Goal: Task Accomplishment & Management: Use online tool/utility

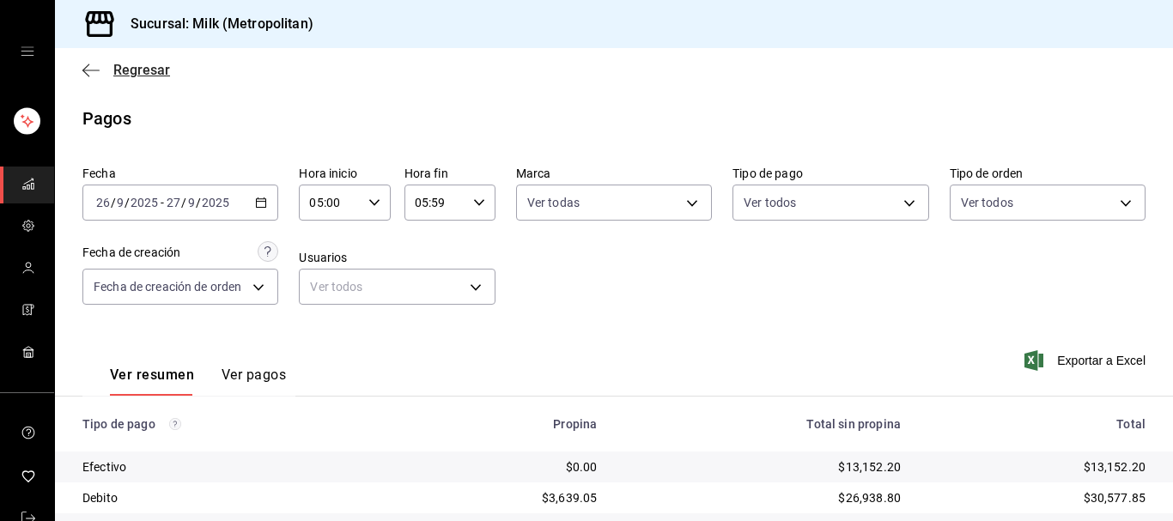
scroll to position [330, 0]
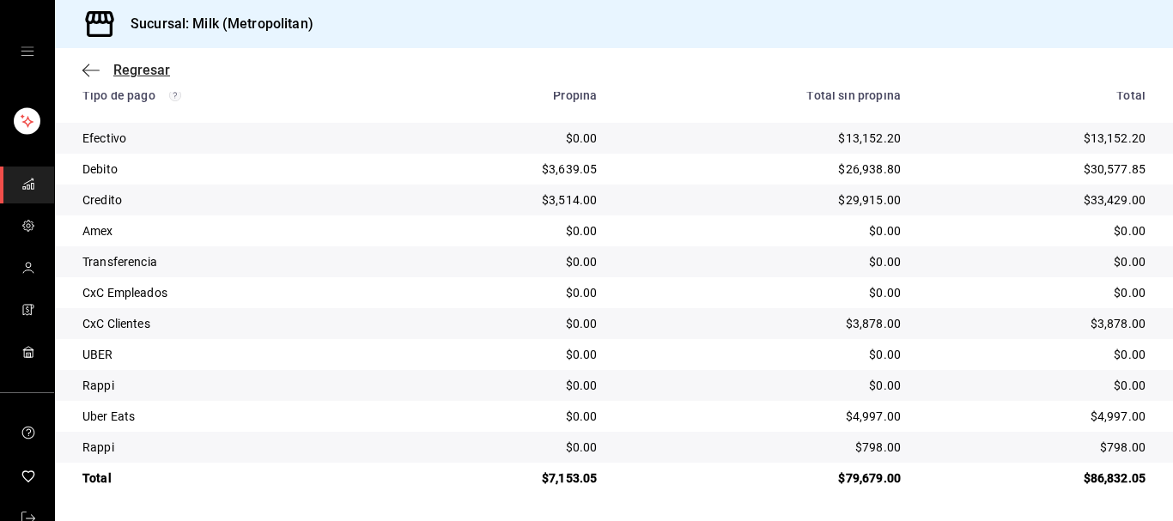
click at [112, 69] on span "Regresar" at bounding box center [126, 70] width 88 height 16
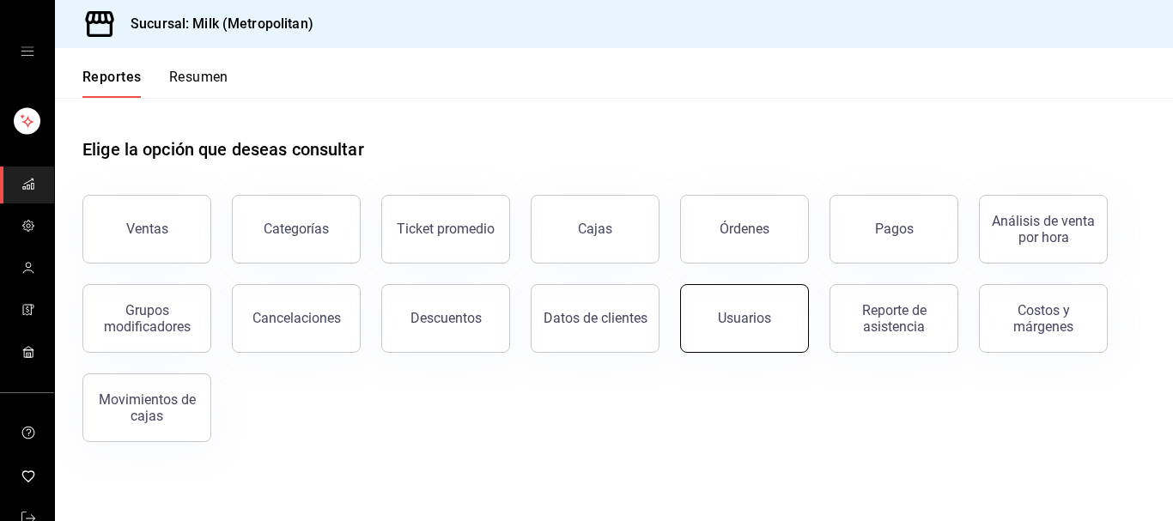
click at [771, 332] on button "Usuarios" at bounding box center [744, 318] width 129 height 69
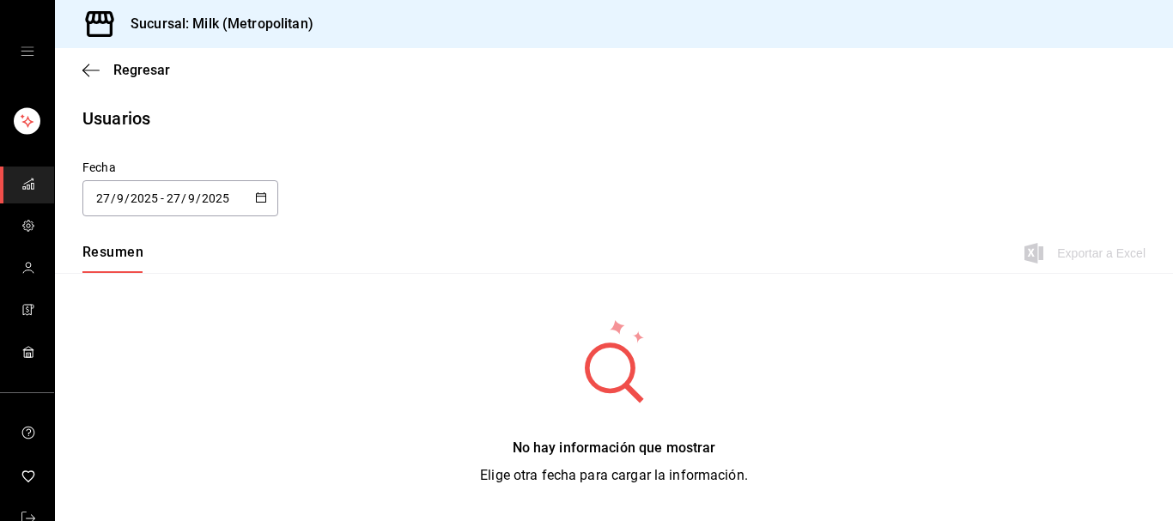
click at [249, 201] on div "[DATE] [DATE] - [DATE] [DATE]" at bounding box center [180, 198] width 196 height 36
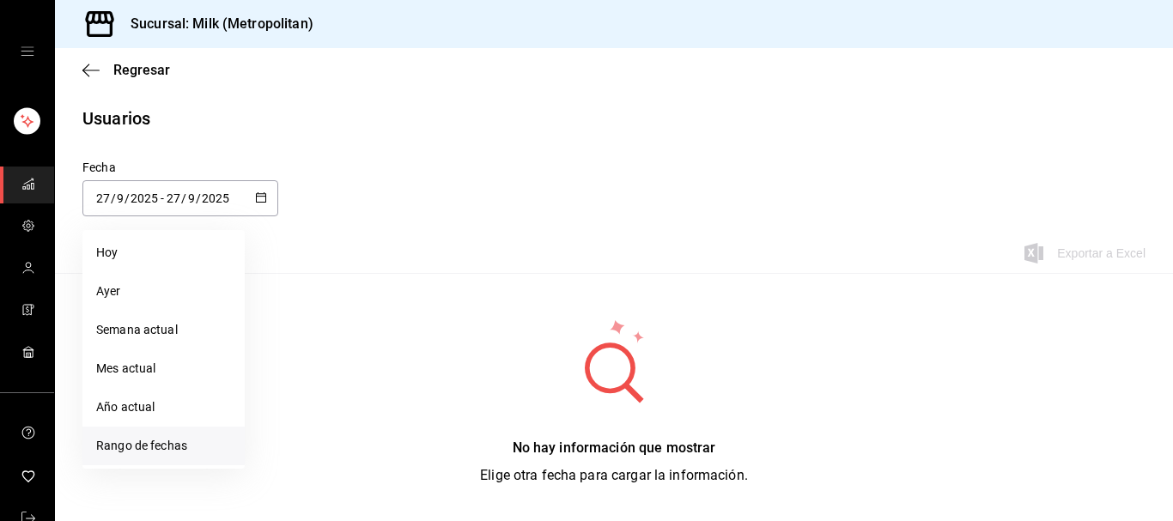
click at [191, 458] on li "Rango de fechas" at bounding box center [163, 446] width 162 height 39
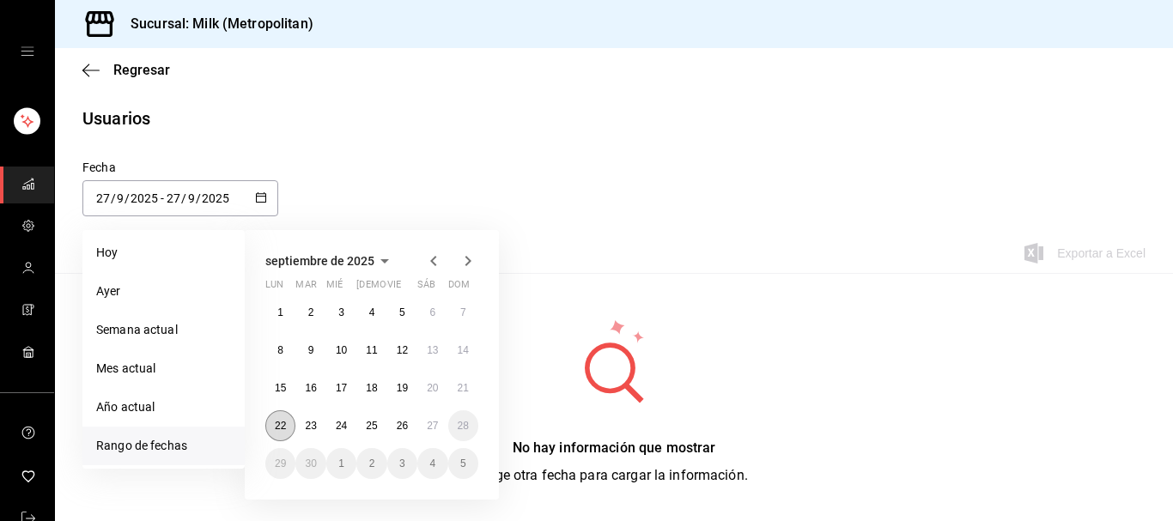
click at [275, 435] on button "22" at bounding box center [280, 425] width 30 height 31
click at [424, 422] on button "27" at bounding box center [432, 425] width 30 height 31
type input "[DATE]"
type input "22"
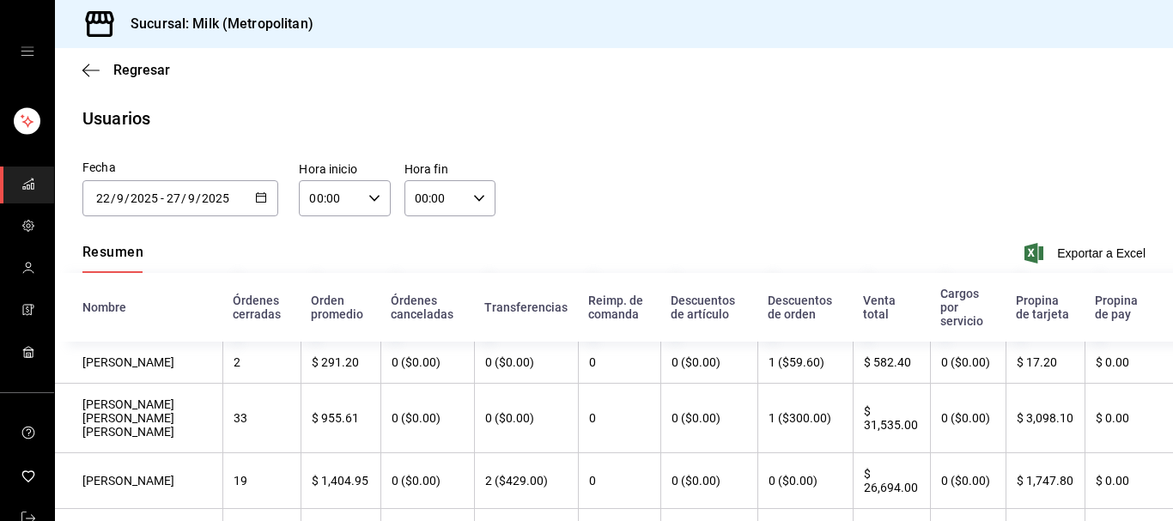
click at [371, 200] on icon "button" at bounding box center [374, 198] width 12 height 12
click at [329, 280] on span "05" at bounding box center [322, 273] width 18 height 14
type input "05:00"
click at [488, 204] on div at bounding box center [586, 260] width 1173 height 521
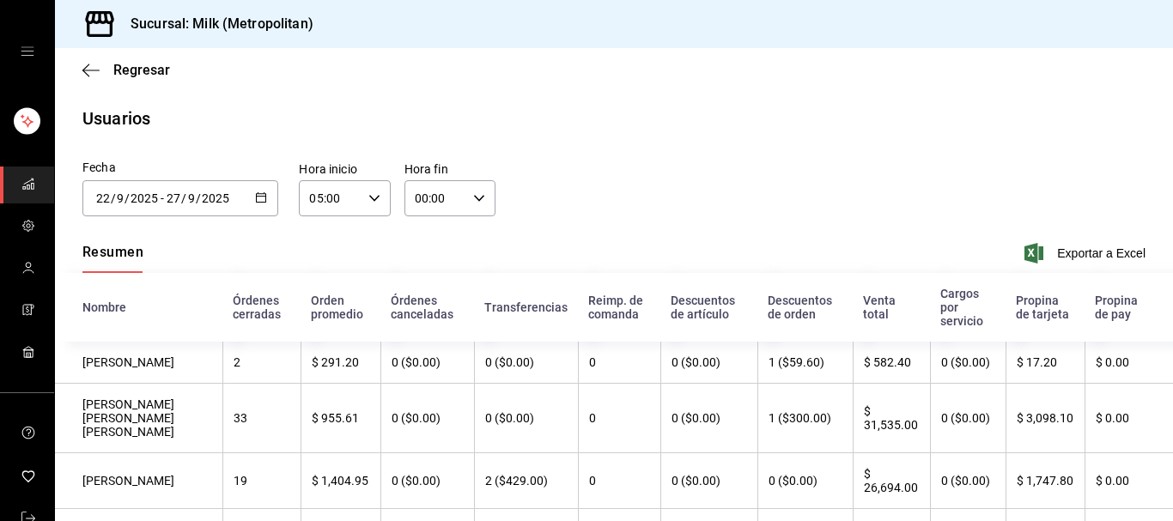
click at [480, 193] on icon "button" at bounding box center [479, 198] width 12 height 12
click at [431, 280] on span "05" at bounding box center [427, 273] width 18 height 14
type input "05:00"
click at [621, 233] on div at bounding box center [586, 260] width 1173 height 521
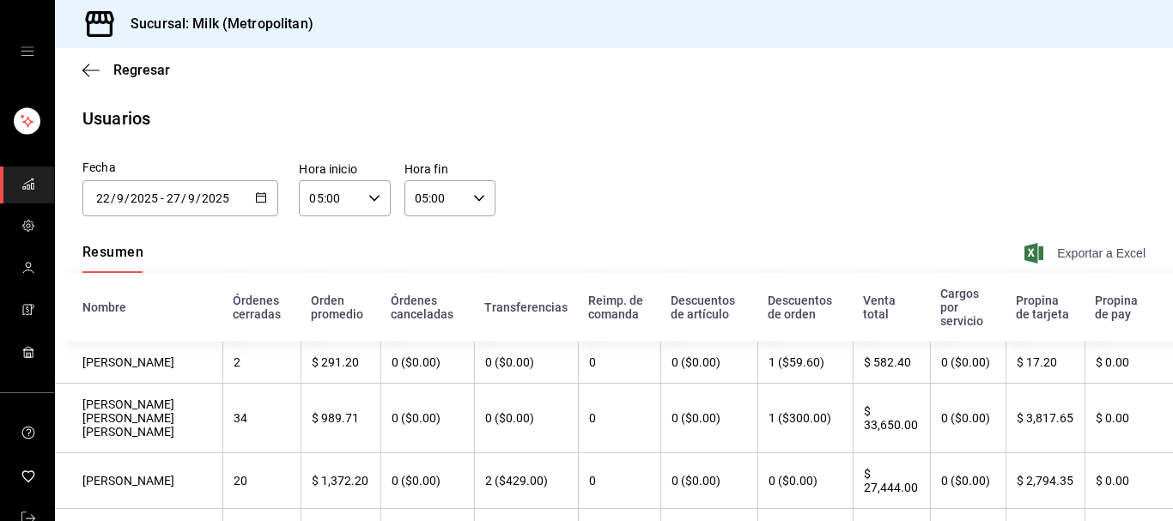
click at [1076, 255] on span "Exportar a Excel" at bounding box center [1086, 253] width 118 height 21
